Goal: Task Accomplishment & Management: Use online tool/utility

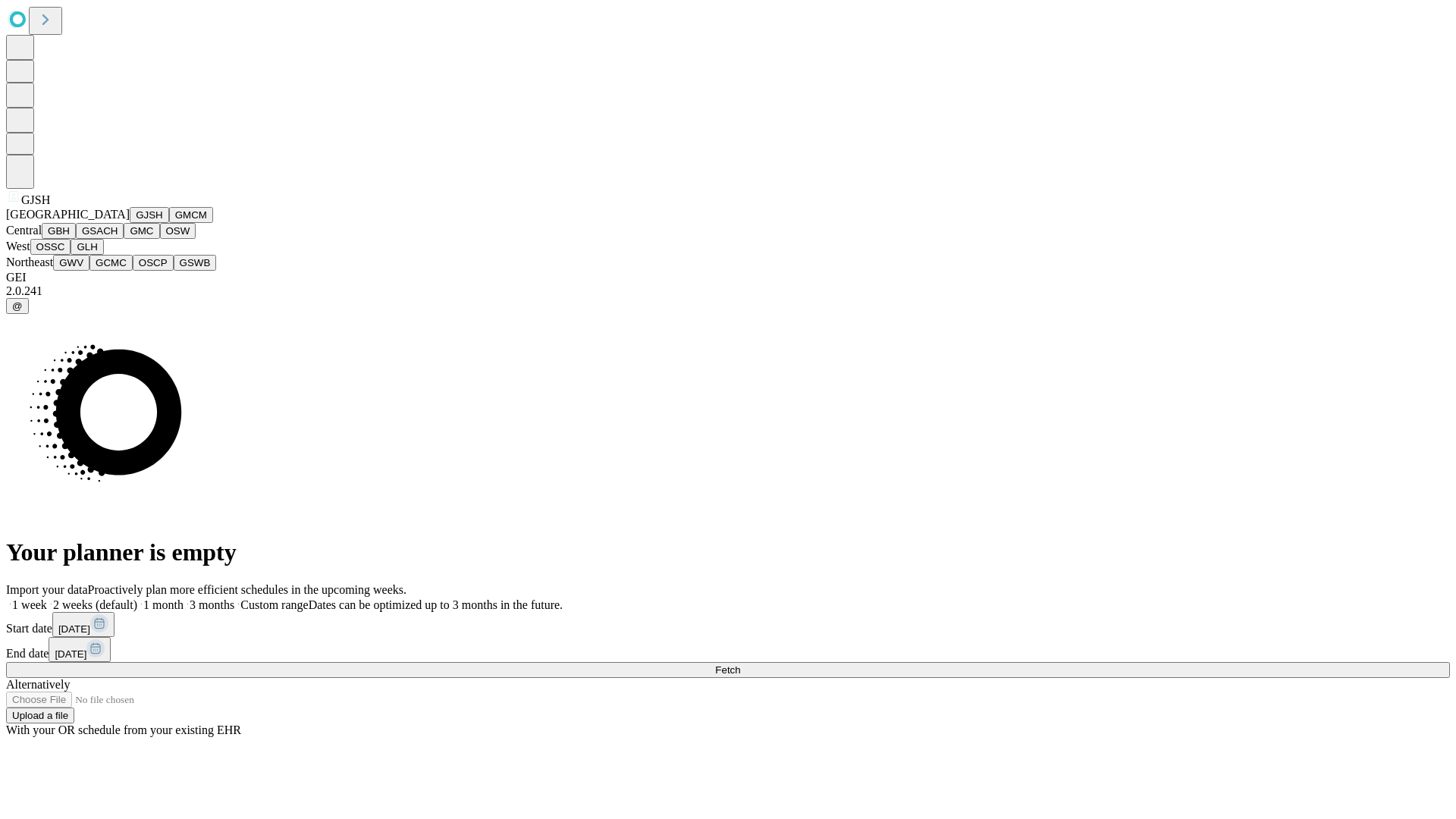
click at [130, 223] on button "GJSH" at bounding box center [149, 215] width 39 height 16
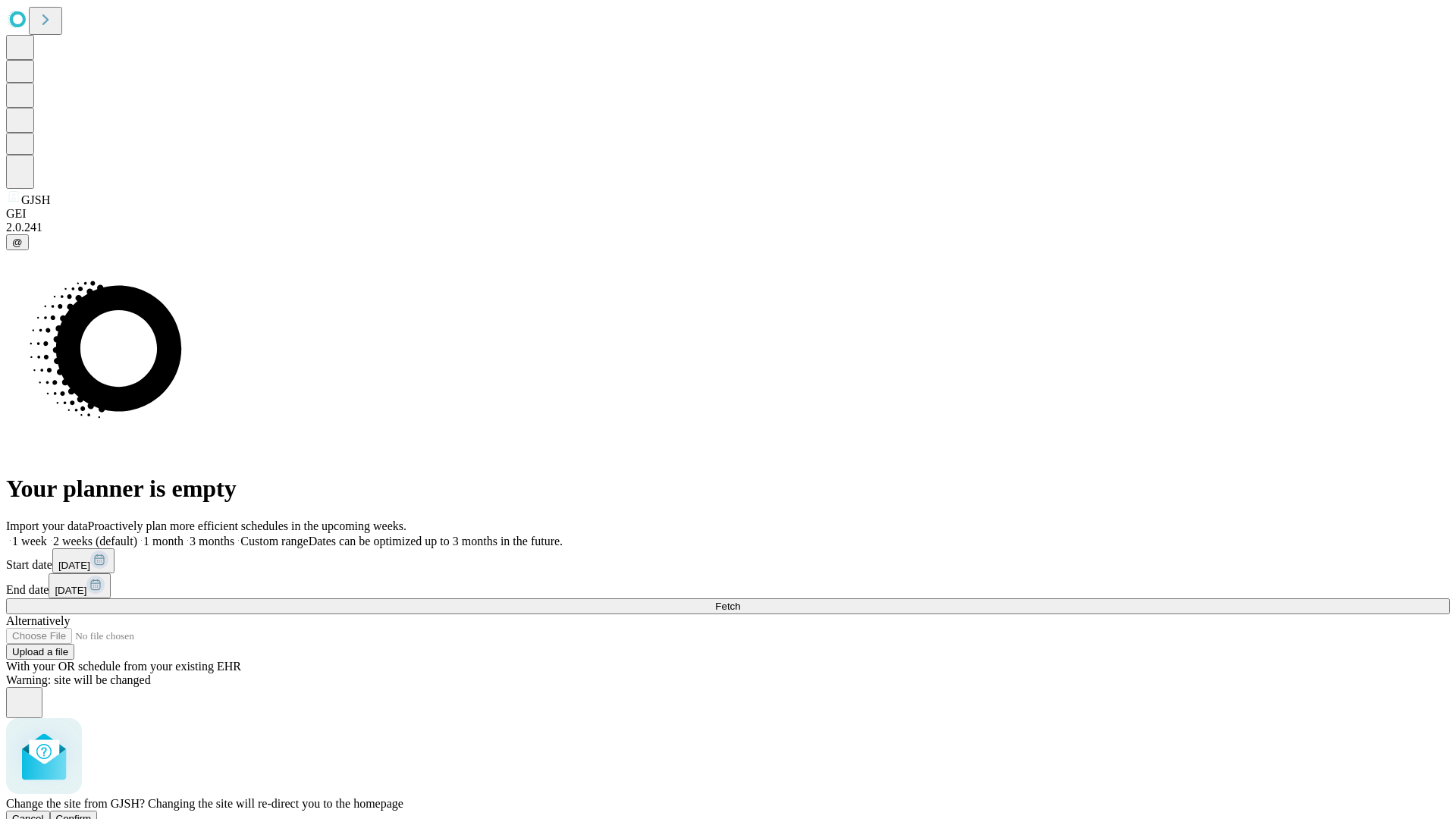
click at [92, 813] on span "Confirm" at bounding box center [74, 818] width 35 height 11
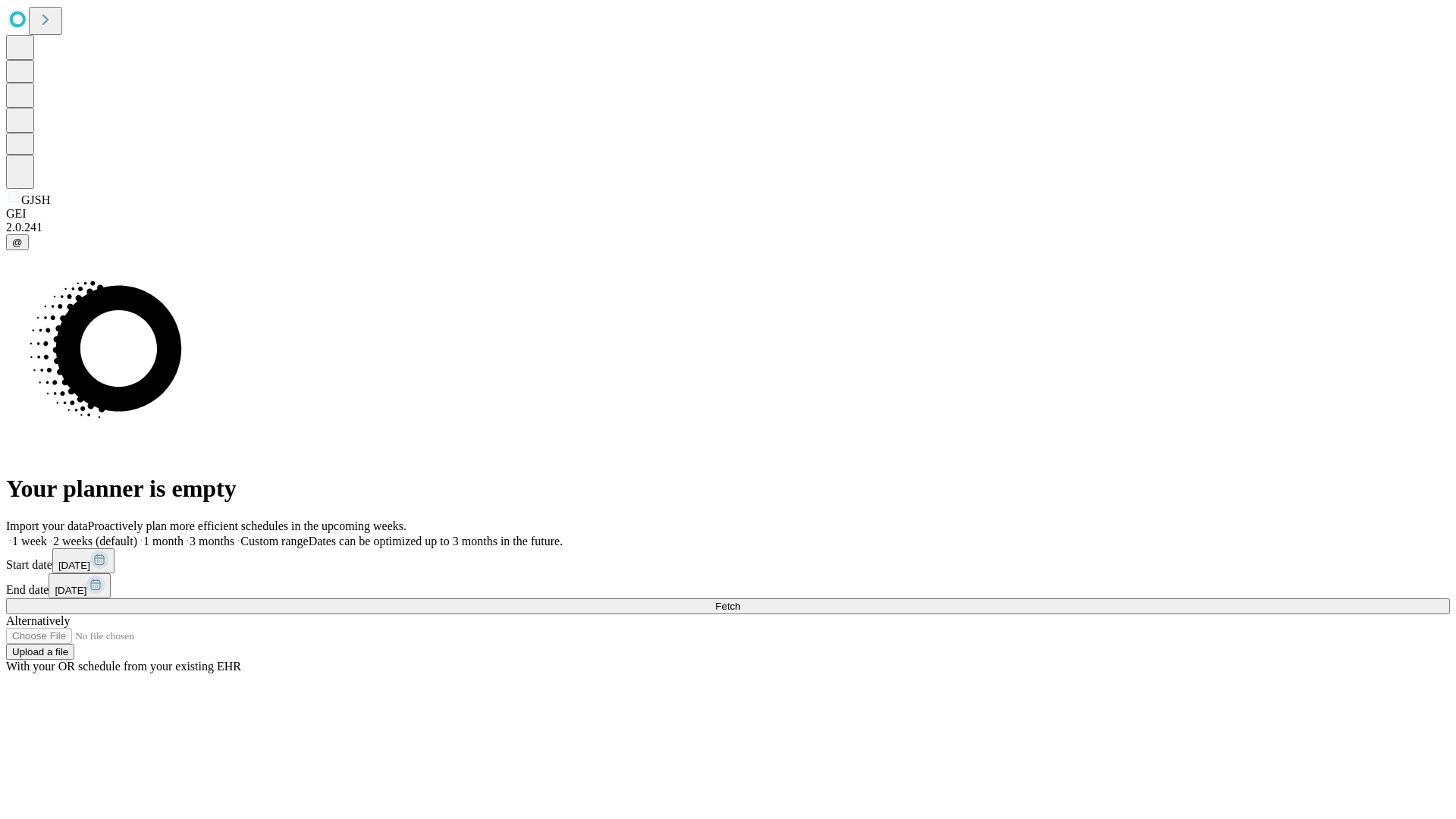
click at [47, 534] on label "1 week" at bounding box center [27, 541] width 41 height 13
click at [740, 600] on span "Fetch" at bounding box center [728, 606] width 25 height 11
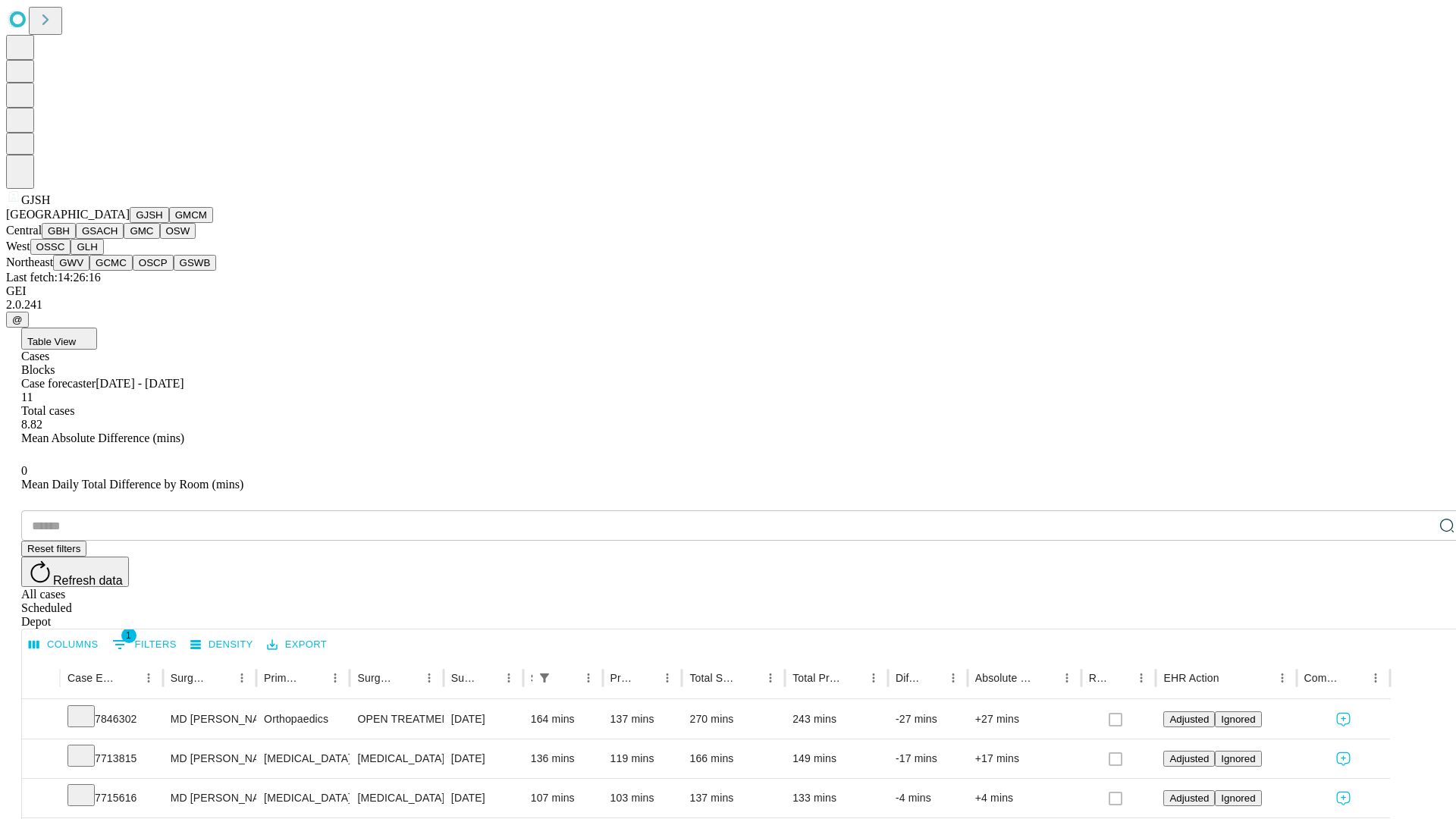
click at [169, 223] on button "GMCM" at bounding box center [191, 215] width 44 height 16
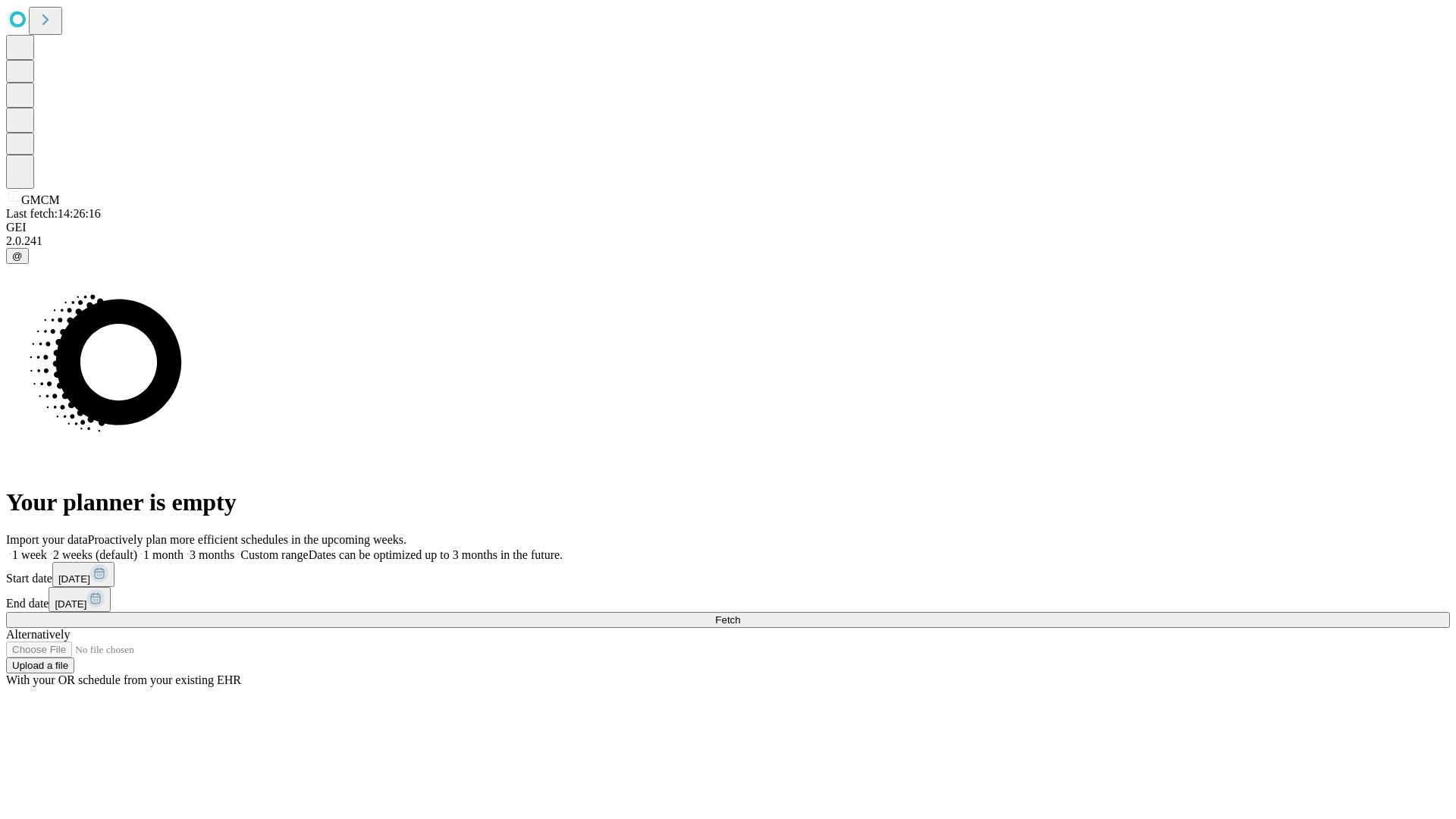
click at [47, 548] on label "1 week" at bounding box center [27, 555] width 41 height 13
click at [740, 614] on span "Fetch" at bounding box center [728, 620] width 25 height 11
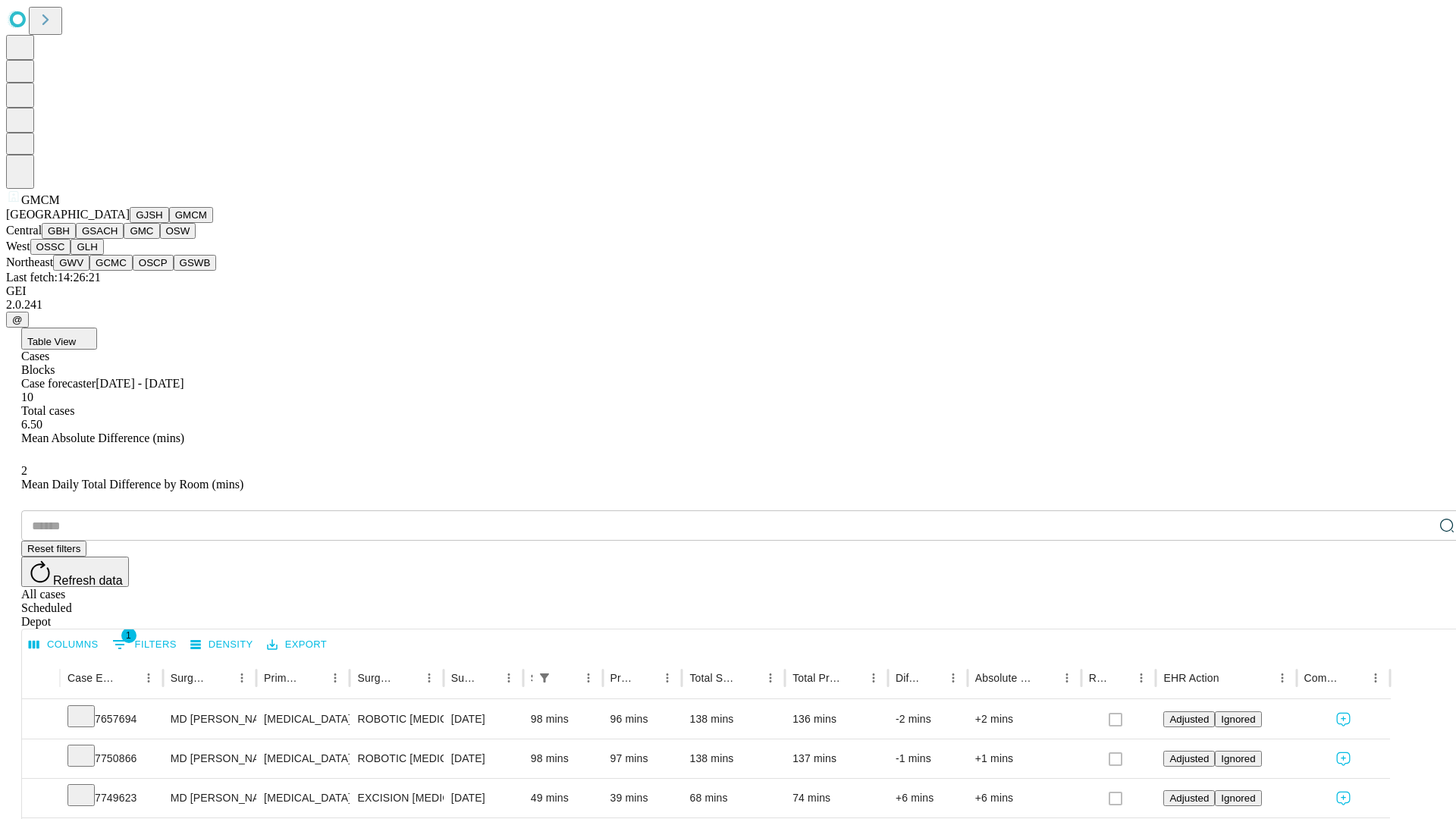
click at [76, 238] on button "GBH" at bounding box center [58, 231] width 34 height 16
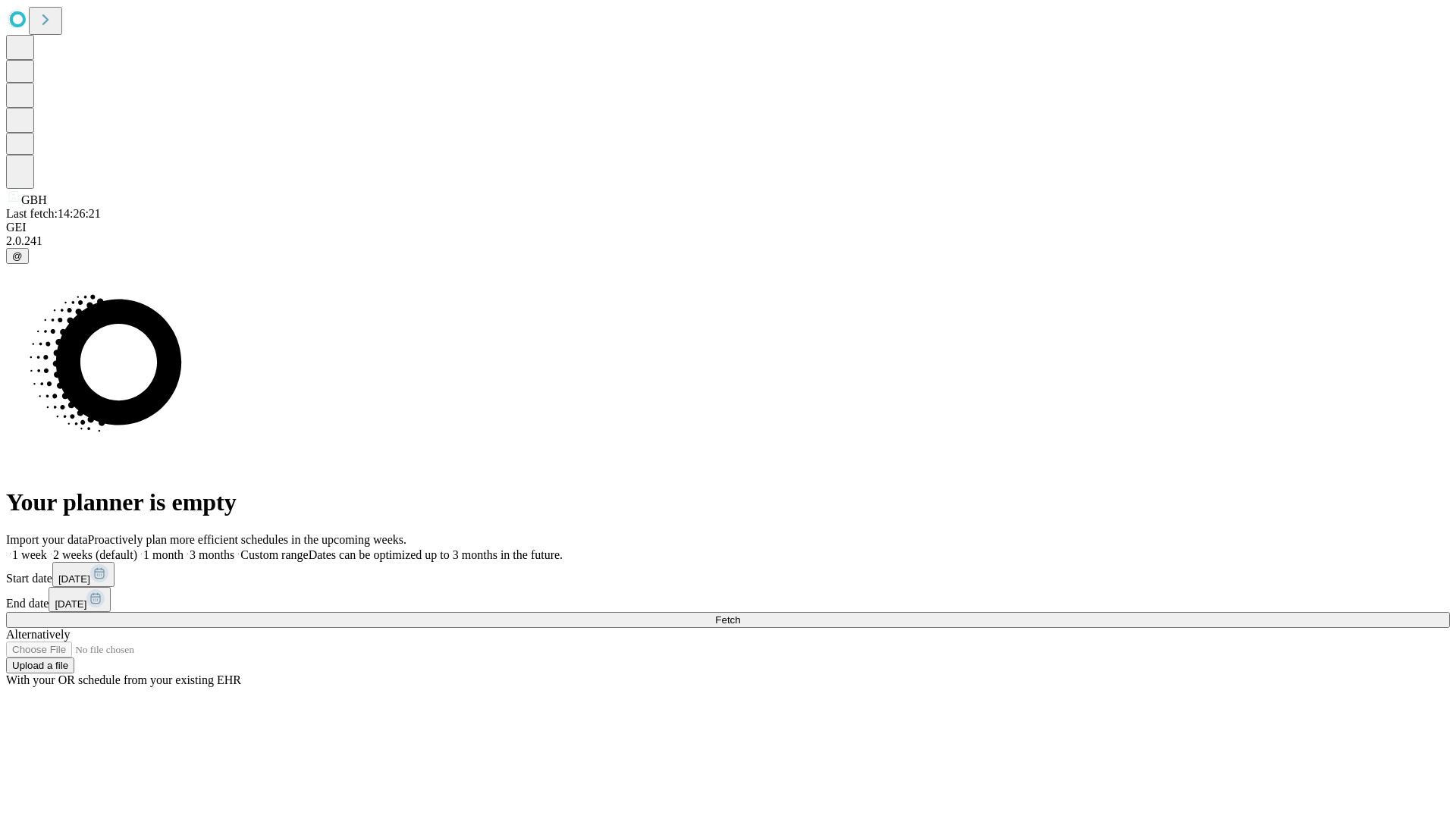
click at [47, 548] on label "1 week" at bounding box center [27, 555] width 41 height 13
click at [740, 614] on span "Fetch" at bounding box center [728, 620] width 25 height 11
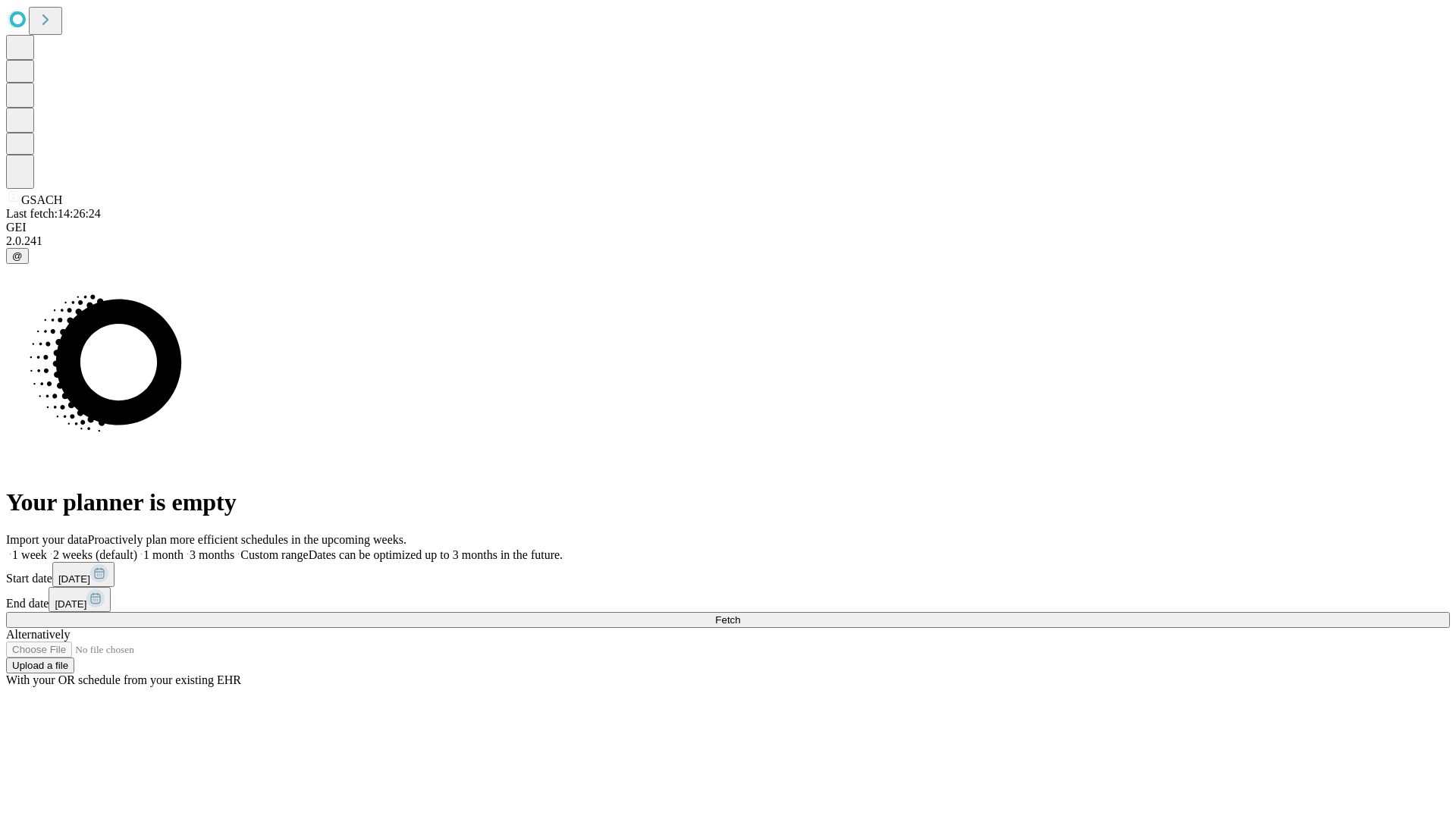
click at [47, 548] on label "1 week" at bounding box center [27, 555] width 41 height 13
click at [740, 614] on span "Fetch" at bounding box center [728, 620] width 25 height 11
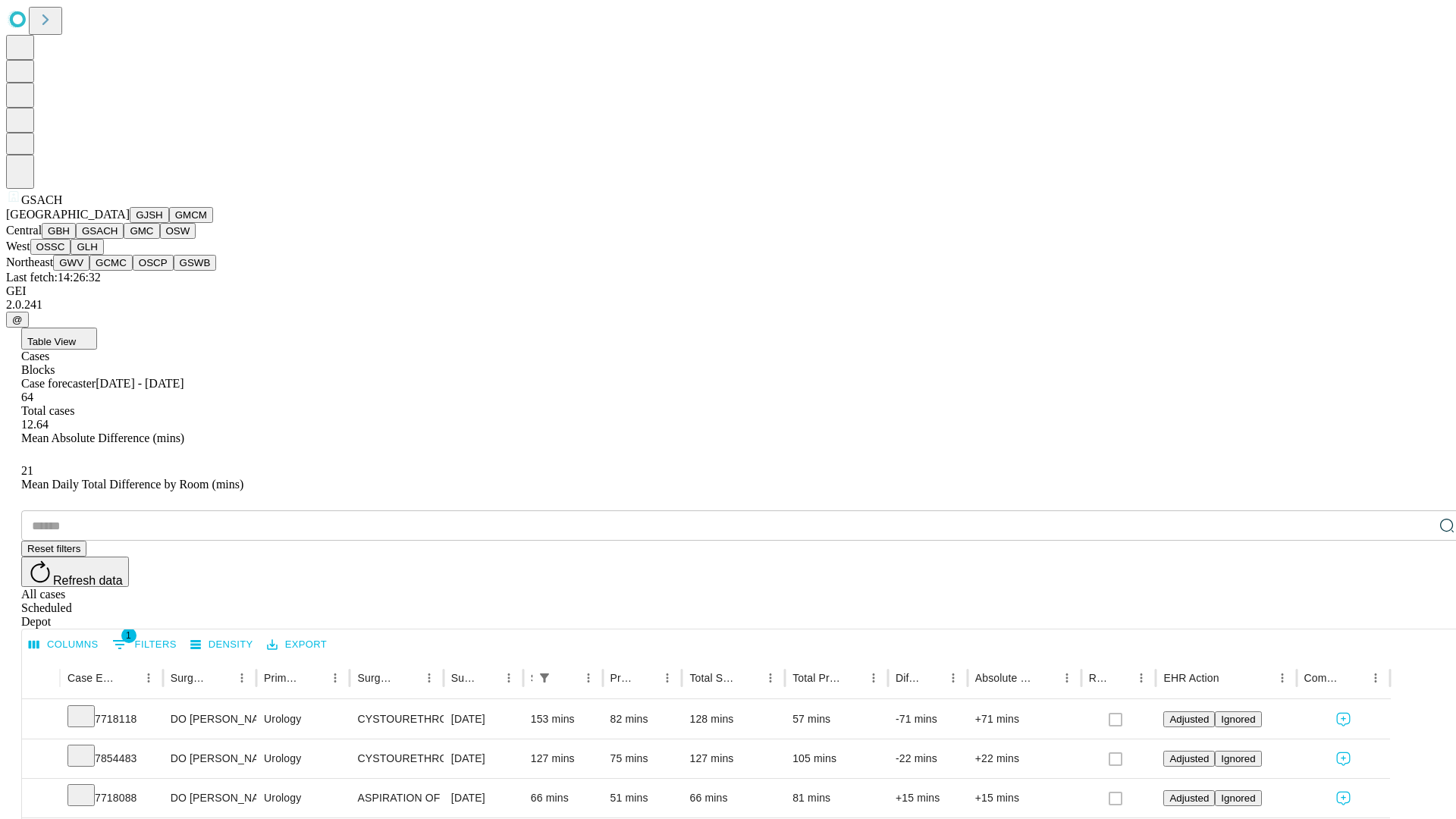
click at [124, 238] on button "GMC" at bounding box center [141, 231] width 35 height 16
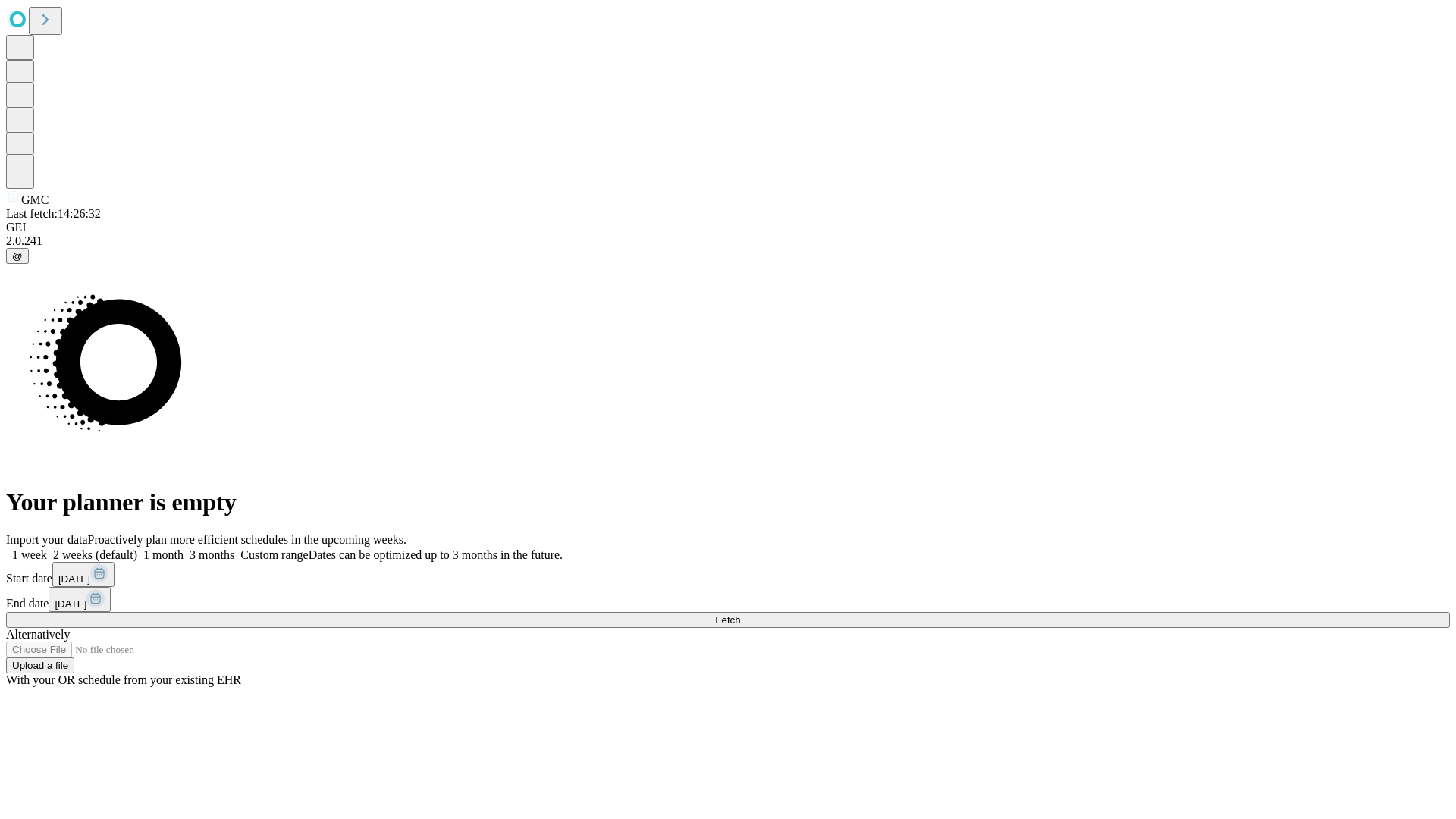
click at [47, 548] on label "1 week" at bounding box center [27, 555] width 41 height 13
click at [740, 614] on span "Fetch" at bounding box center [728, 620] width 25 height 11
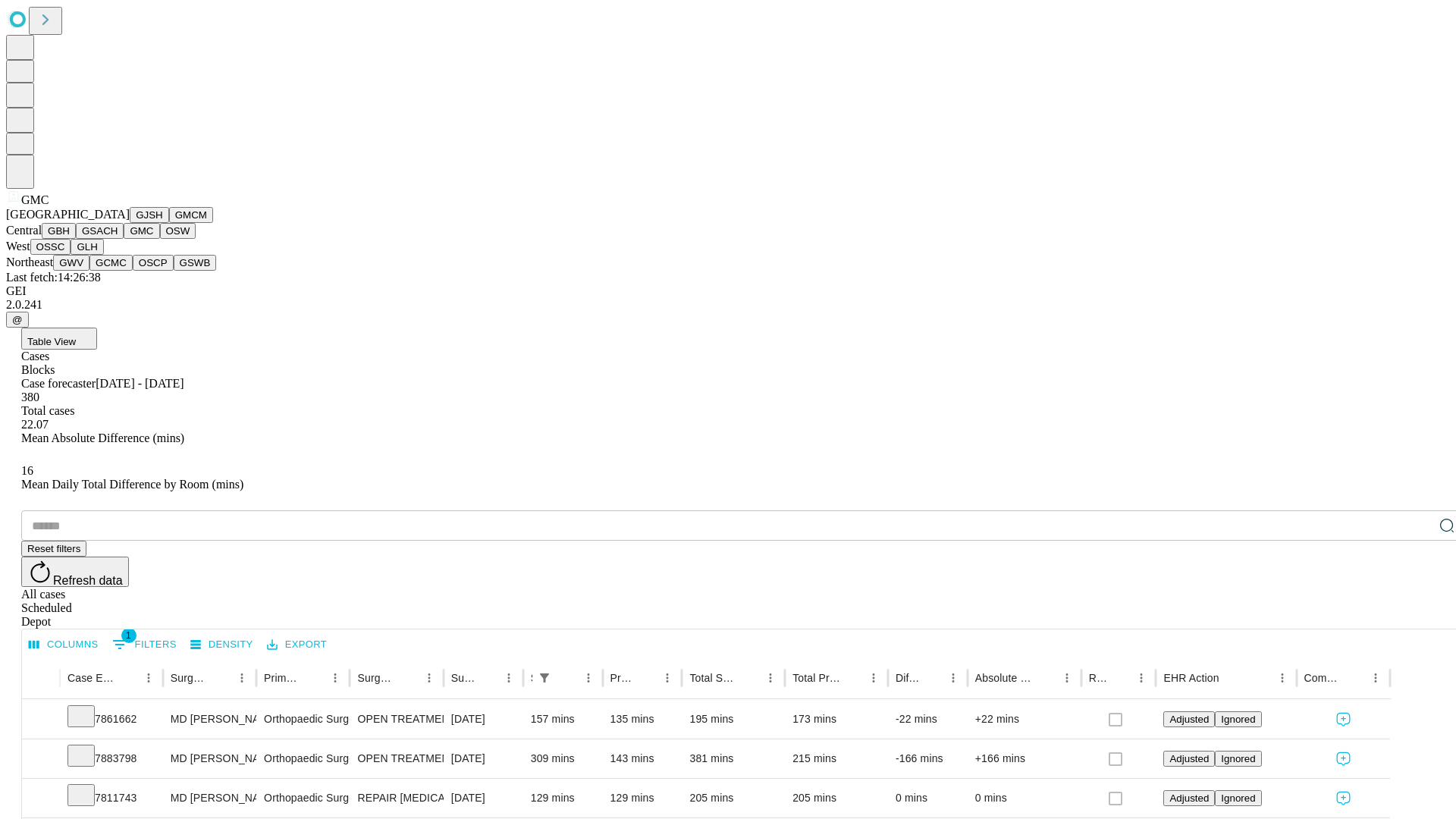
click at [160, 238] on button "OSW" at bounding box center [178, 231] width 36 height 16
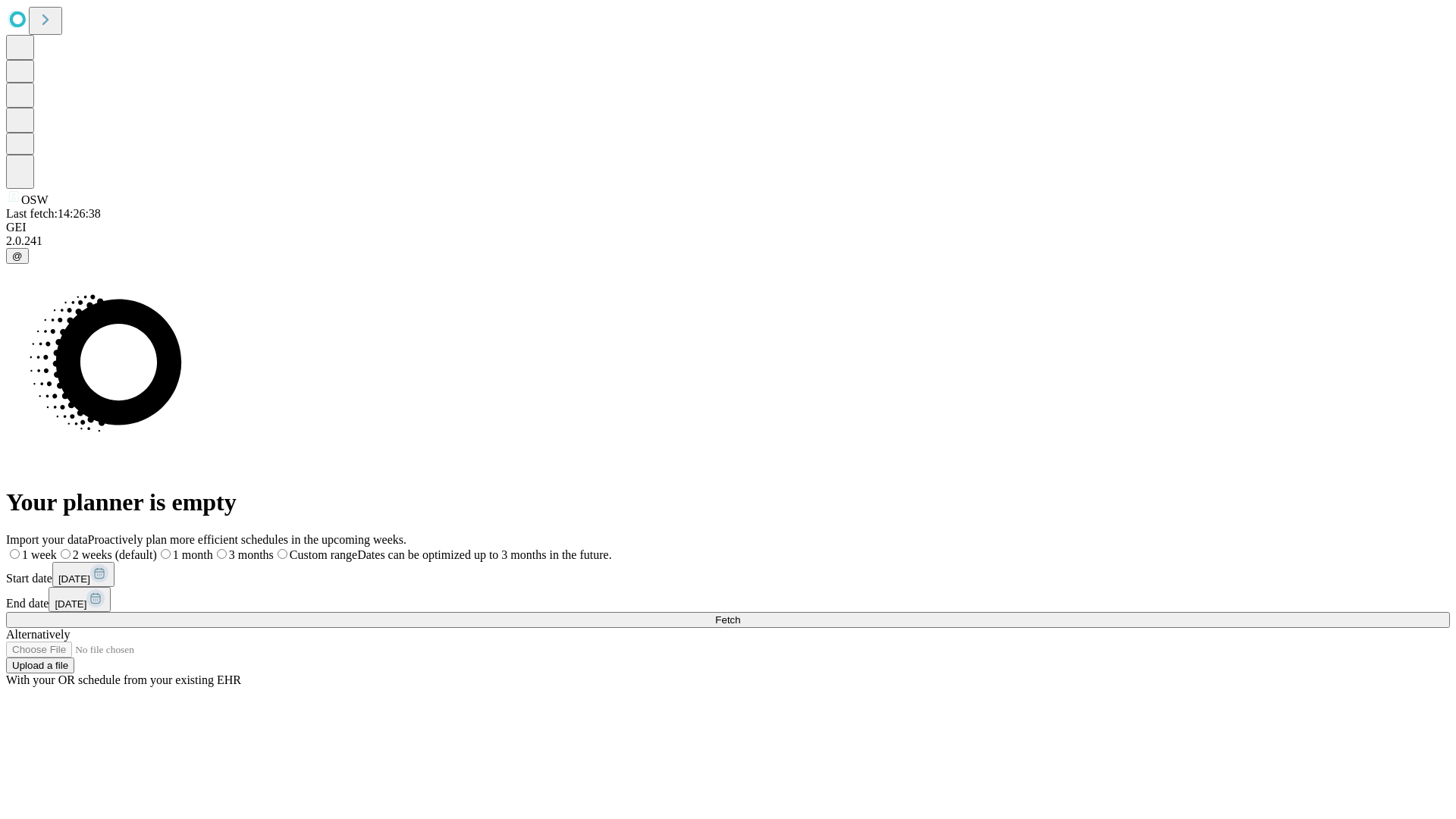
click at [740, 614] on span "Fetch" at bounding box center [728, 620] width 25 height 11
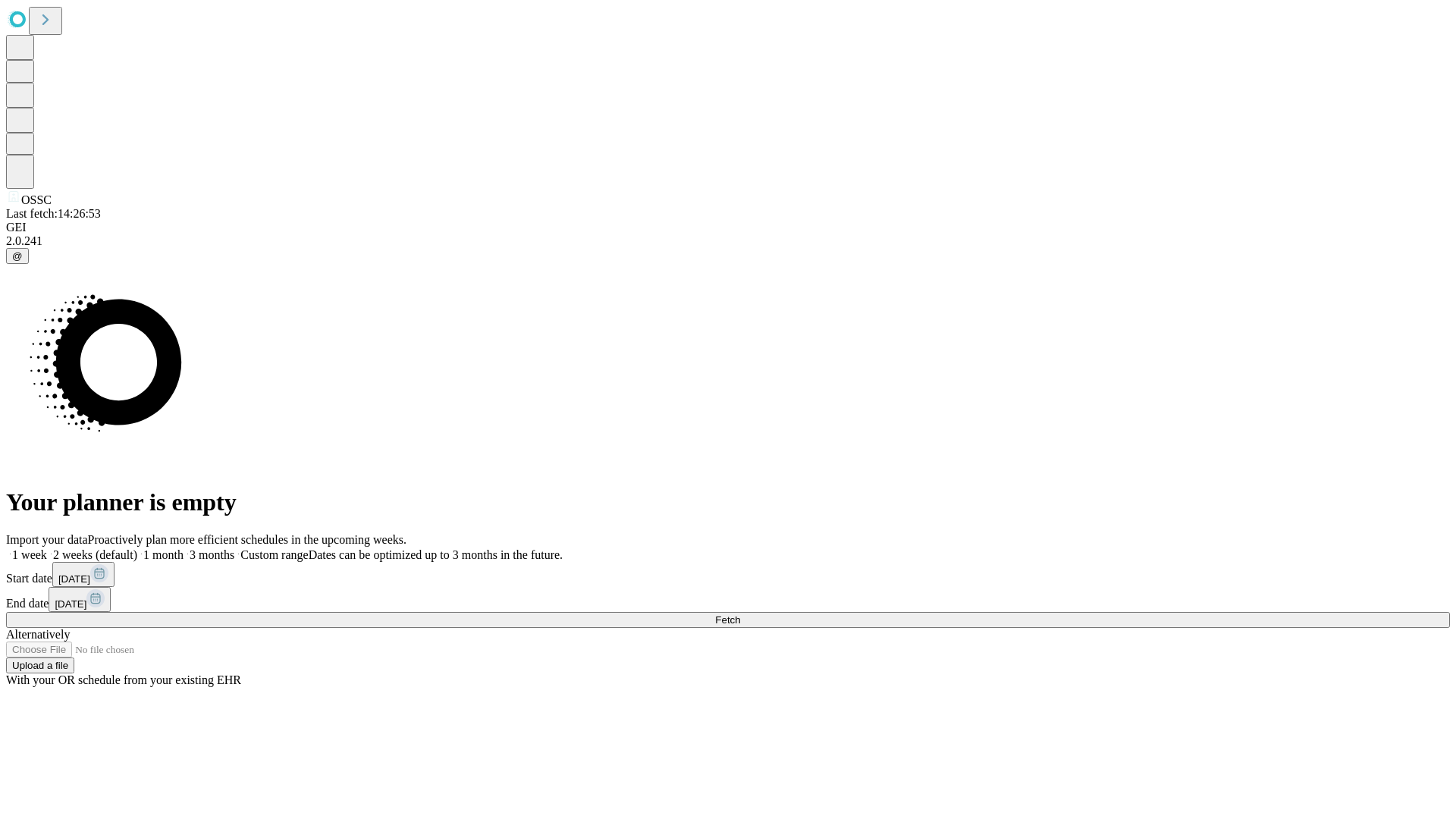
click at [47, 548] on label "1 week" at bounding box center [27, 555] width 41 height 13
click at [740, 614] on span "Fetch" at bounding box center [728, 620] width 25 height 11
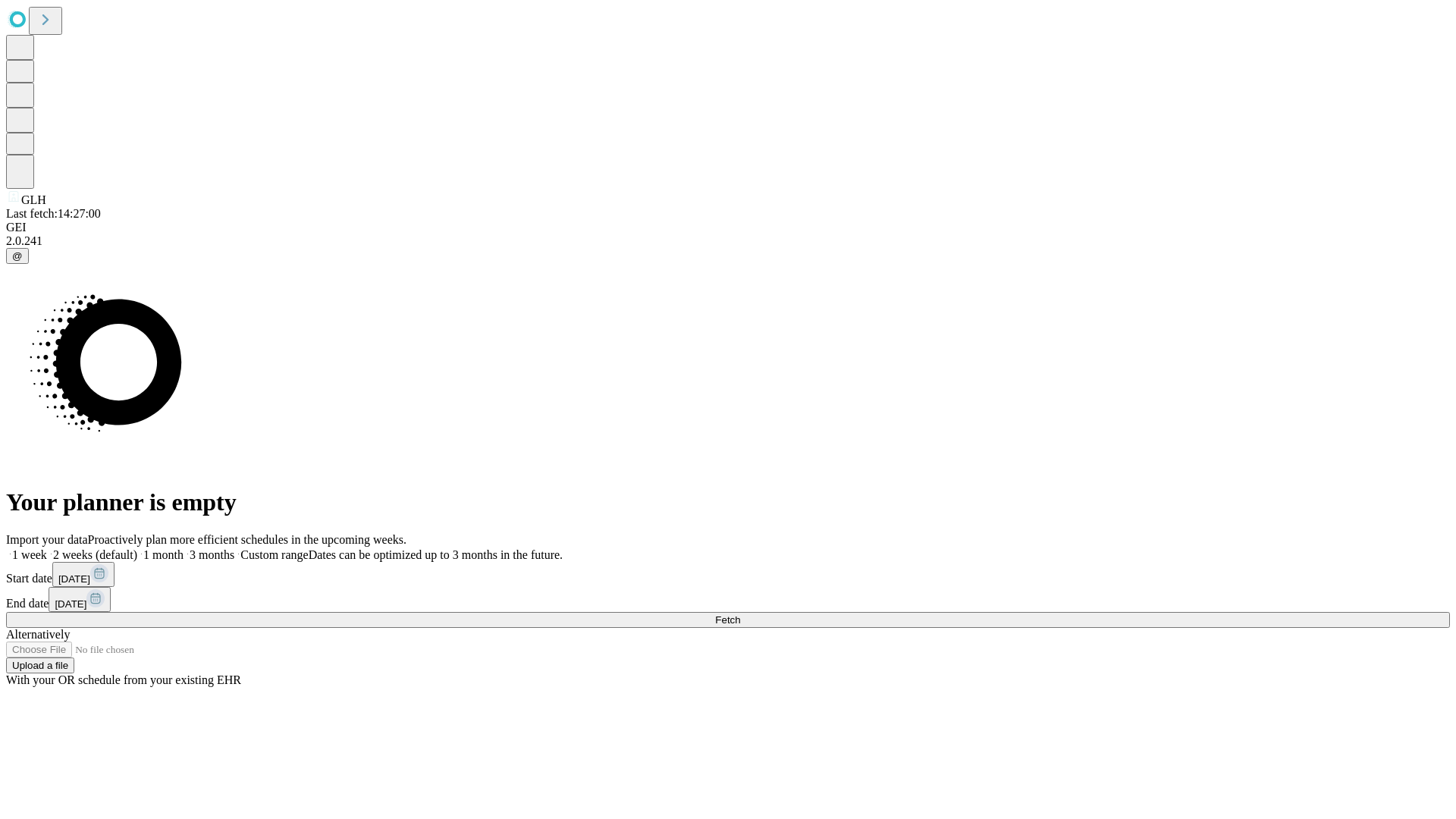
click at [47, 548] on label "1 week" at bounding box center [27, 555] width 41 height 13
click at [740, 614] on span "Fetch" at bounding box center [728, 620] width 25 height 11
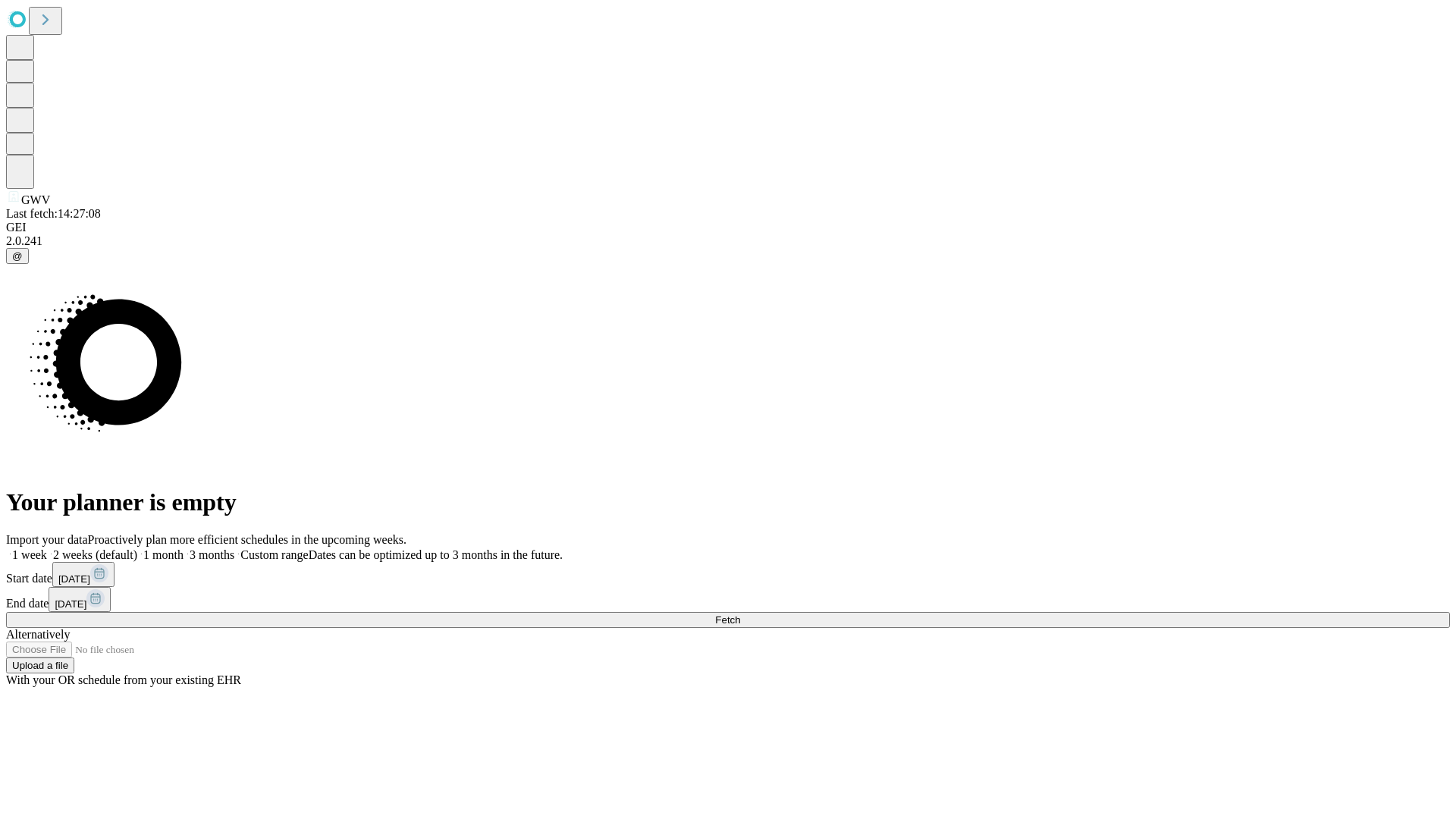
click at [47, 548] on label "1 week" at bounding box center [27, 555] width 41 height 13
click at [740, 614] on span "Fetch" at bounding box center [728, 620] width 25 height 11
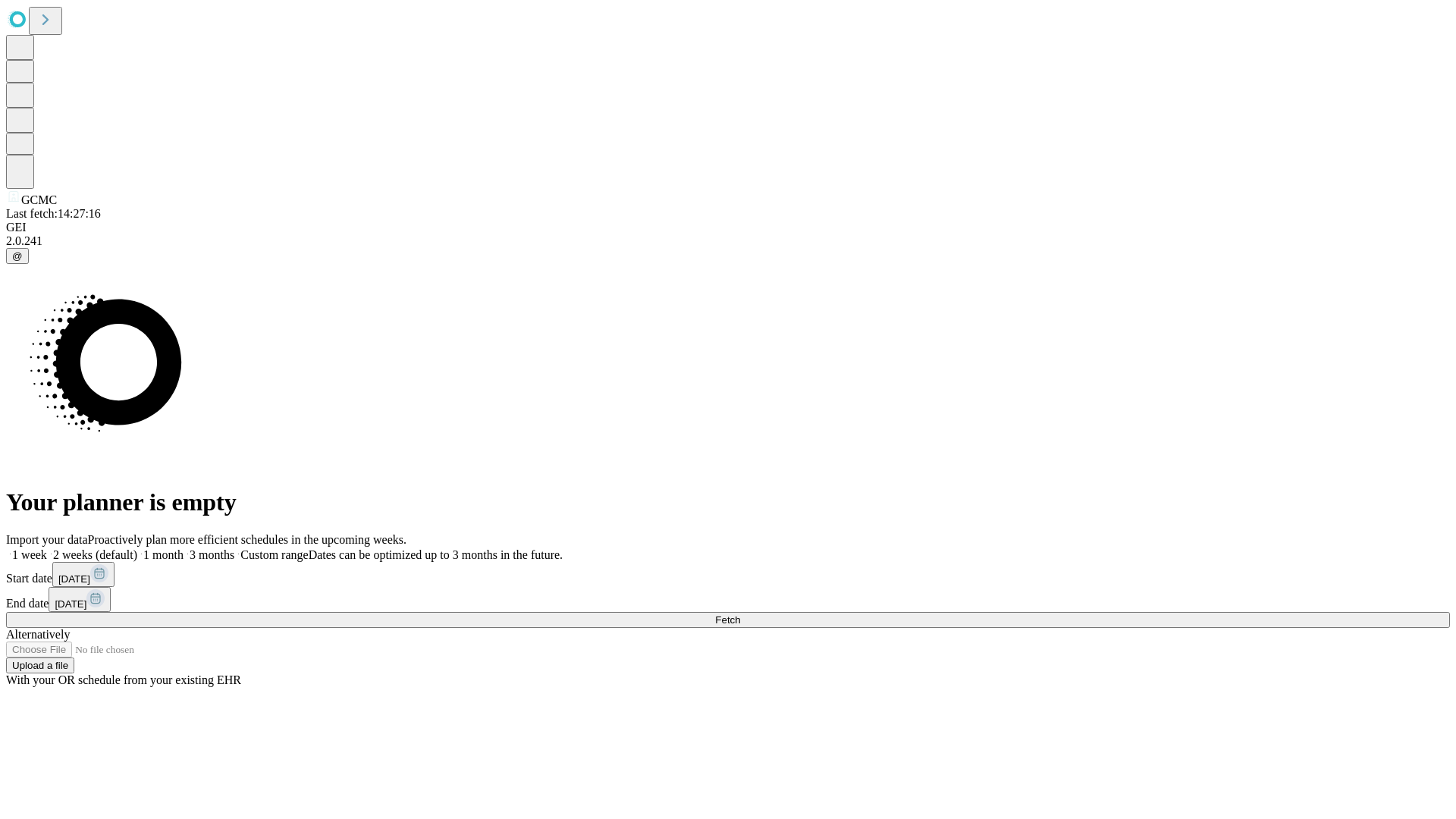
click at [47, 548] on label "1 week" at bounding box center [27, 555] width 41 height 13
click at [740, 614] on span "Fetch" at bounding box center [728, 620] width 25 height 11
